Goal: Transaction & Acquisition: Subscribe to service/newsletter

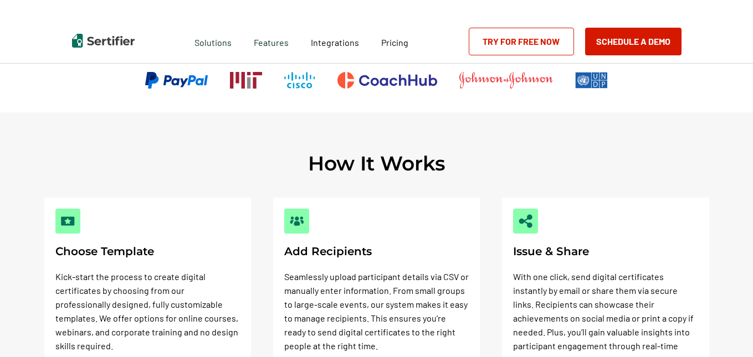
scroll to position [327, 0]
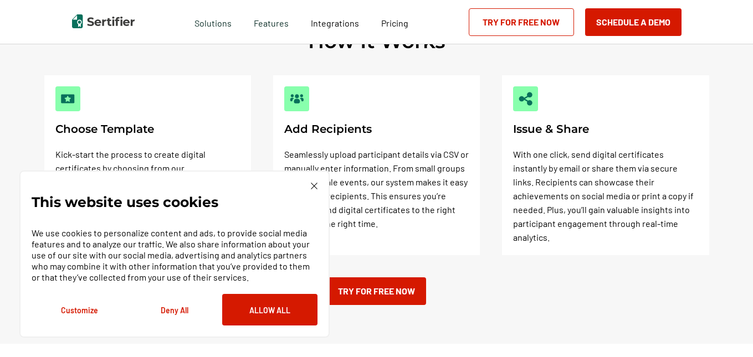
scroll to position [459, 0]
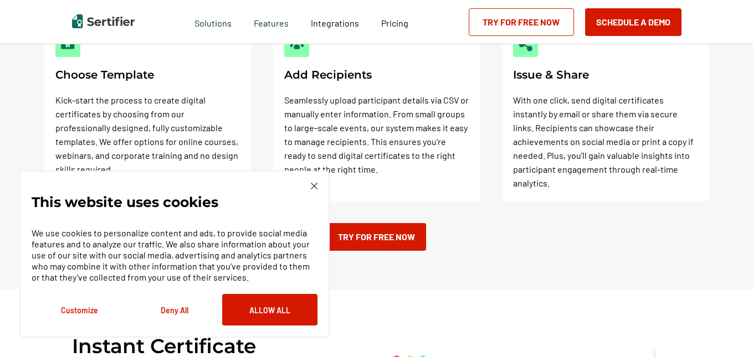
click at [316, 182] on div "This website uses cookies We use cookies to personalize content and ads, to pro…" at bounding box center [174, 254] width 310 height 167
click at [313, 187] on img at bounding box center [314, 186] width 7 height 7
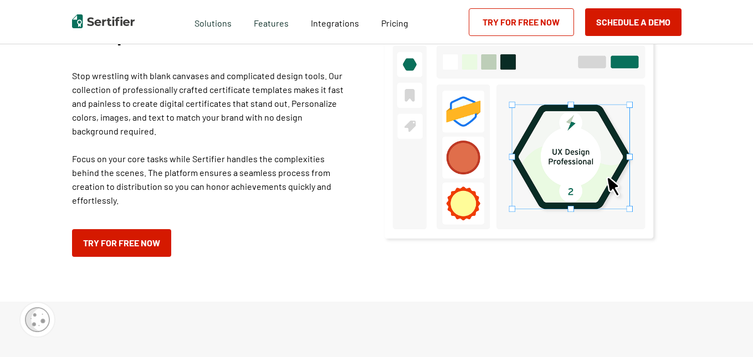
scroll to position [799, 0]
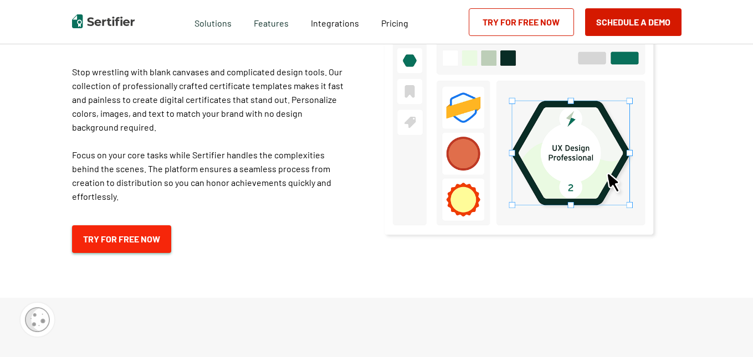
click at [126, 225] on link "Try for Free Now" at bounding box center [121, 239] width 99 height 28
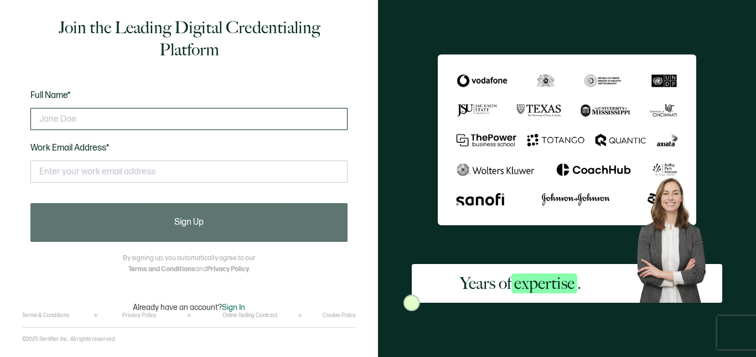
click at [96, 121] on input "text" at bounding box center [188, 119] width 317 height 22
type input "Eric Huybers"
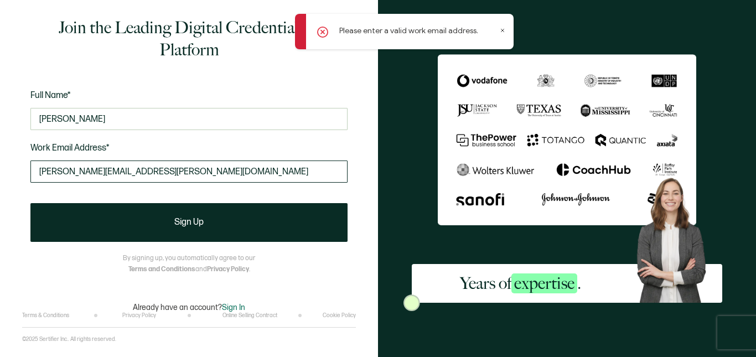
click at [105, 172] on input "huybers.eric@gmail.com" at bounding box center [188, 172] width 317 height 22
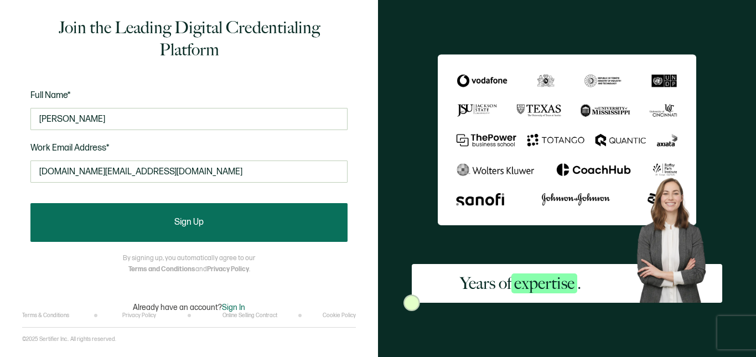
type input "d1littletonsw.gm@d1training.com"
click at [174, 225] on span "Sign Up" at bounding box center [188, 222] width 29 height 9
